Goal: Find specific page/section: Find specific page/section

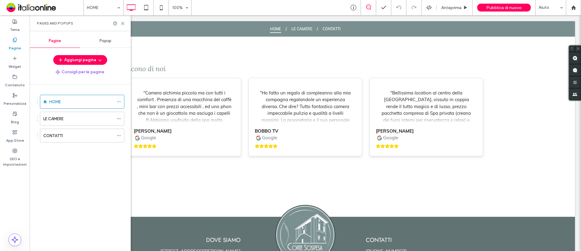
drag, startPoint x: 58, startPoint y: 116, endPoint x: 457, endPoint y: 116, distance: 398.4
click at [59, 116] on label "LE CAMERE" at bounding box center [53, 119] width 20 height 11
drag, startPoint x: 68, startPoint y: 136, endPoint x: 218, endPoint y: 157, distance: 151.9
click at [68, 136] on div "CONTATTI" at bounding box center [78, 136] width 71 height 6
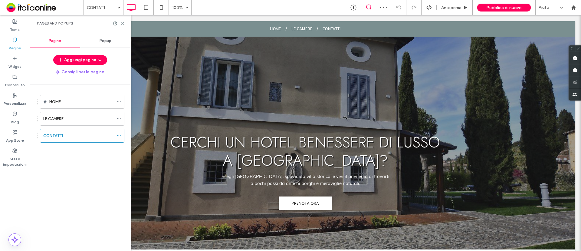
drag, startPoint x: 276, startPoint y: 145, endPoint x: 333, endPoint y: 136, distance: 57.6
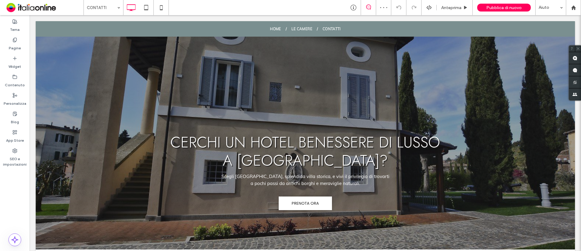
scroll to position [719, 0]
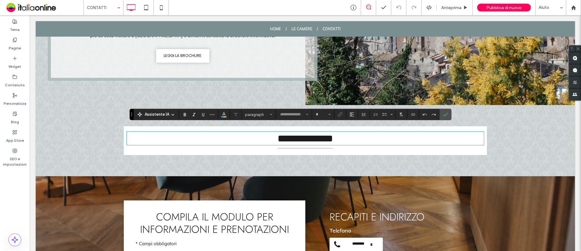
type input "****"
type input "**"
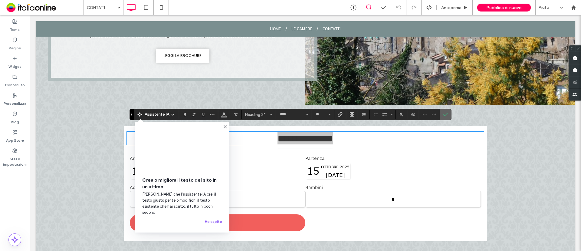
click at [445, 116] on icon "Conferma" at bounding box center [445, 114] width 5 height 5
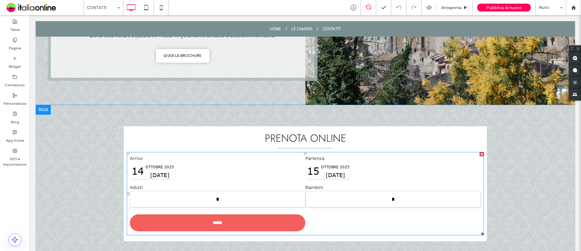
click at [358, 172] on span at bounding box center [305, 193] width 357 height 83
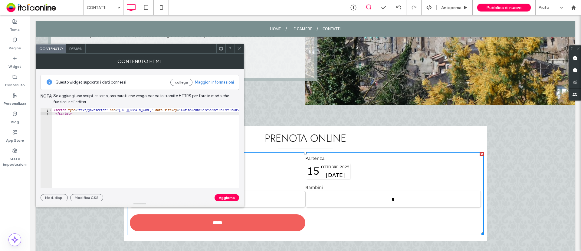
click at [237, 50] on div at bounding box center [239, 48] width 9 height 9
